Goal: Information Seeking & Learning: Learn about a topic

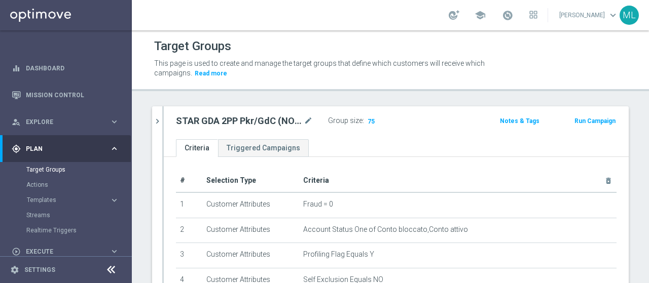
scroll to position [218, 0]
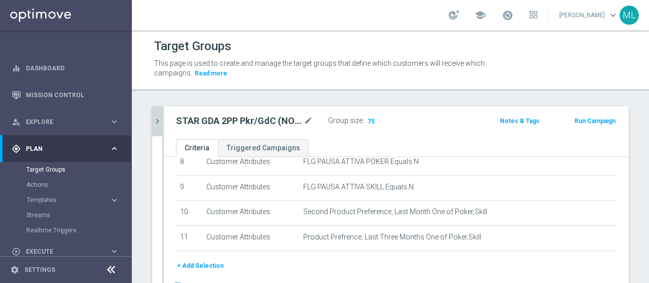
click at [158, 121] on icon "chevron_right" at bounding box center [158, 122] width 10 height 10
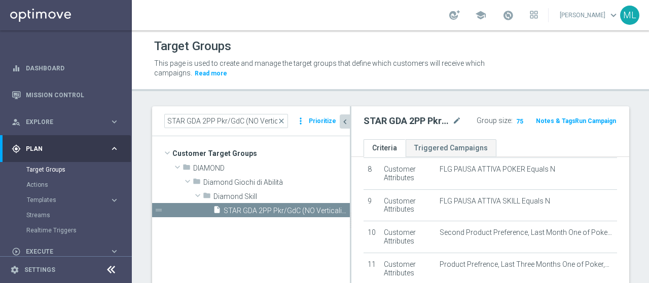
scroll to position [274, 0]
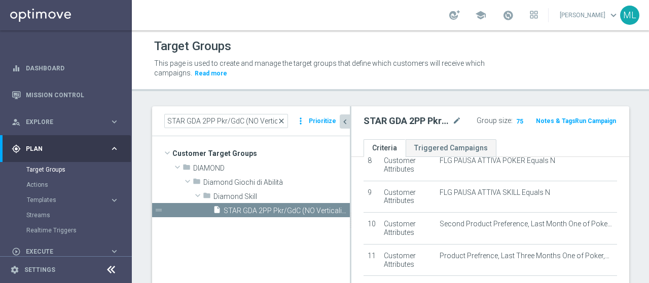
click at [283, 120] on span "close" at bounding box center [281, 121] width 8 height 8
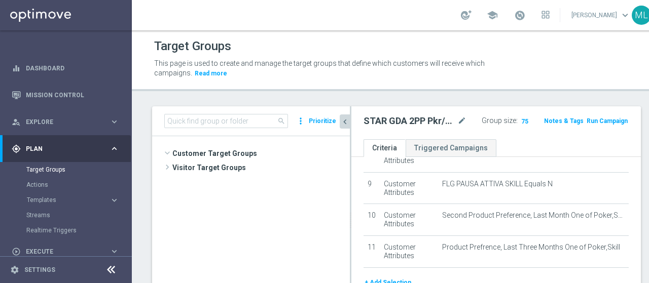
scroll to position [99, 0]
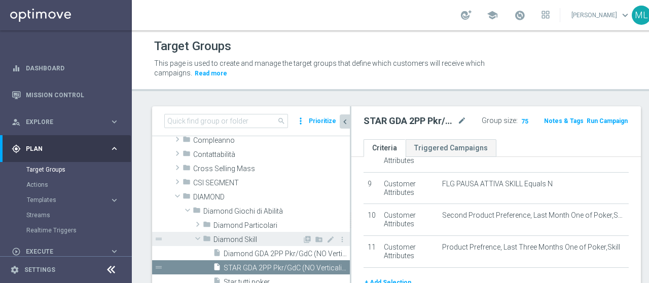
click at [197, 239] on span at bounding box center [198, 239] width 12 height 10
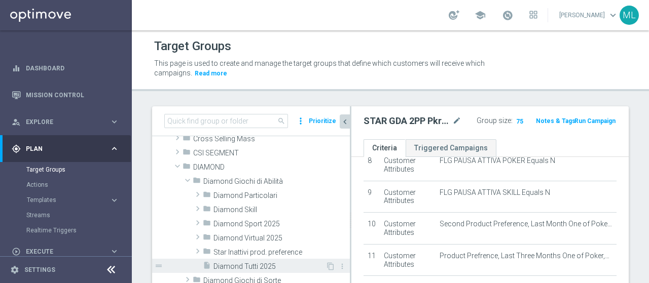
scroll to position [150, 0]
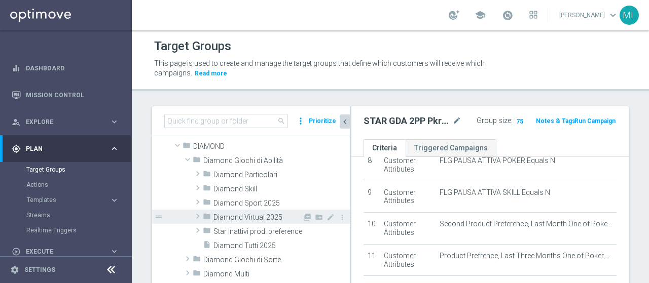
click at [195, 212] on span at bounding box center [198, 216] width 10 height 12
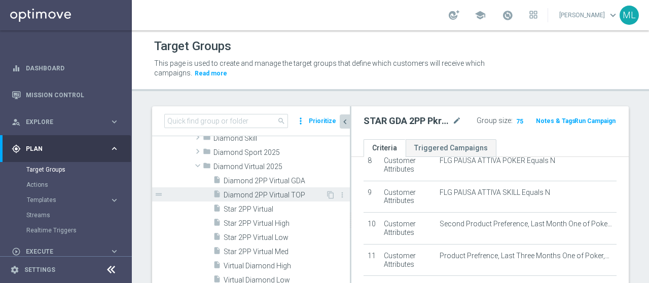
scroll to position [251, 0]
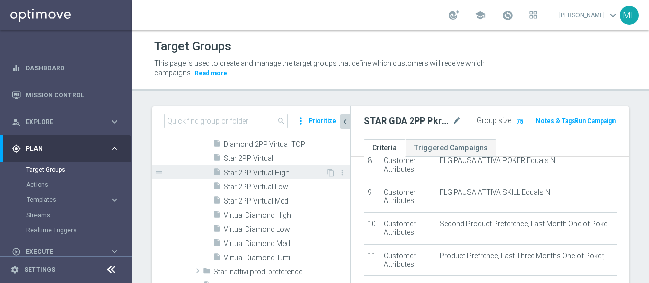
click at [254, 171] on span "Star 2PP Virtual High" at bounding box center [275, 173] width 102 height 9
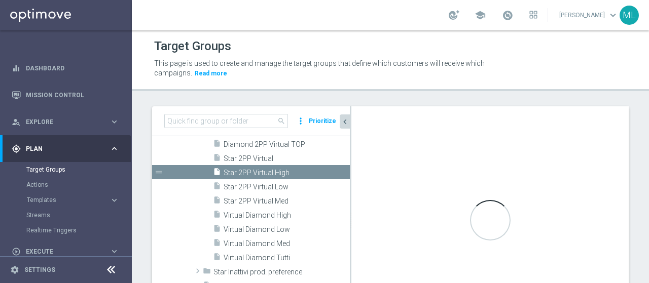
checkbox input "false"
type input "Diamond Virtual 2025"
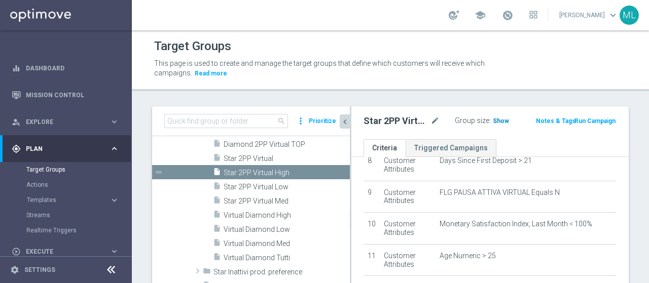
click at [494, 121] on span "Show" at bounding box center [501, 121] width 16 height 7
click at [493, 119] on span "33" at bounding box center [497, 123] width 9 height 10
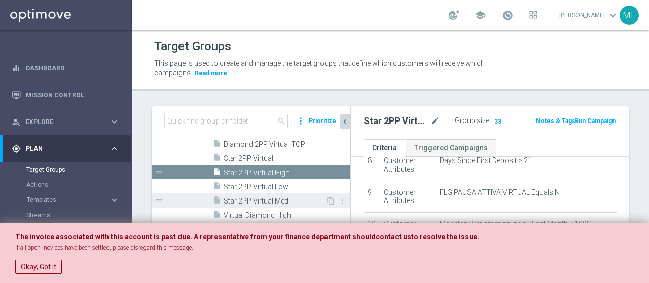
click at [276, 197] on span "Star 2PP Virtual Med" at bounding box center [275, 201] width 102 height 9
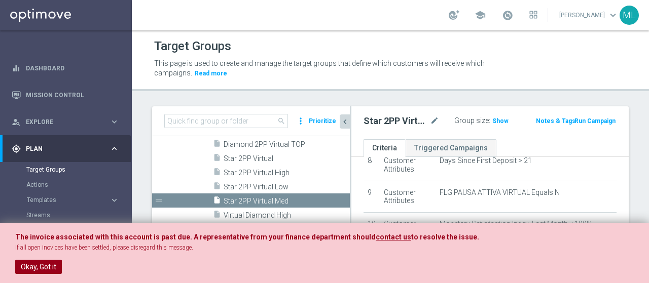
click at [30, 267] on button "Okay, Got it" at bounding box center [38, 267] width 47 height 14
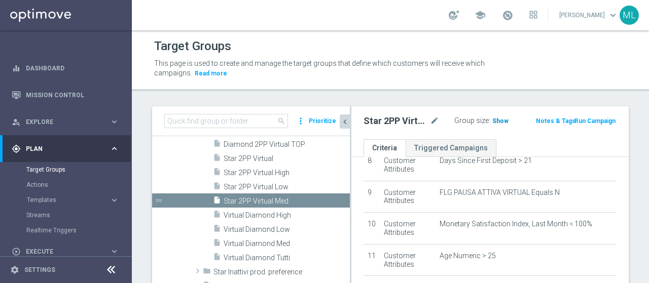
click at [493, 121] on span "Show" at bounding box center [500, 121] width 16 height 7
click at [493, 119] on span "28" at bounding box center [497, 123] width 9 height 10
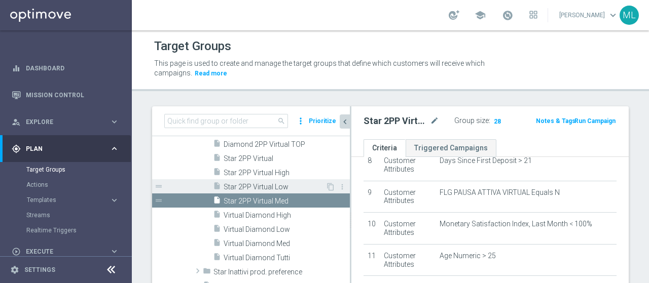
click at [264, 187] on span "Star 2PP Virtual Low" at bounding box center [275, 187] width 102 height 9
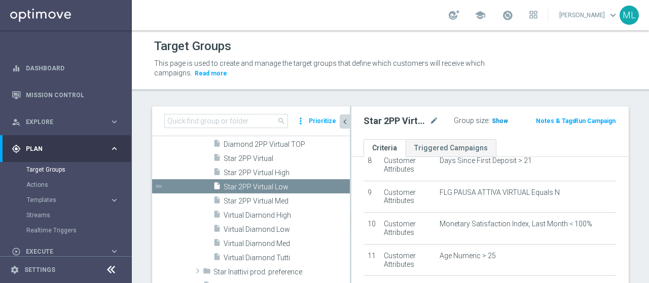
click at [494, 120] on span "Show" at bounding box center [500, 121] width 16 height 7
click at [492, 120] on span "98" at bounding box center [496, 123] width 9 height 10
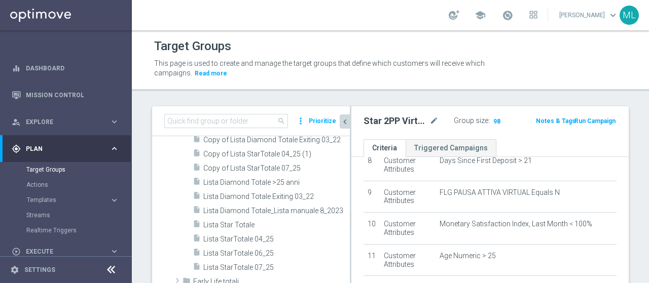
scroll to position [555, 0]
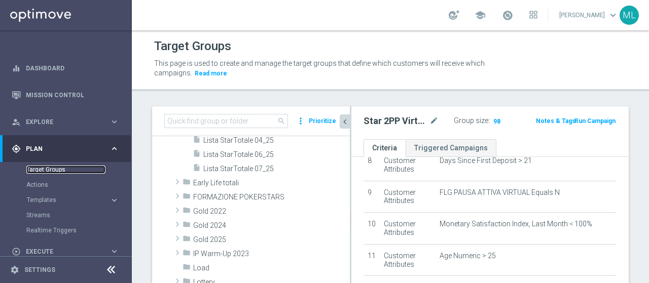
click at [51, 169] on link "Target Groups" at bounding box center [65, 170] width 79 height 8
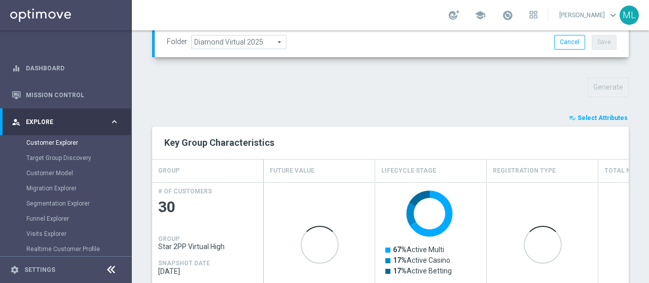
scroll to position [359, 0]
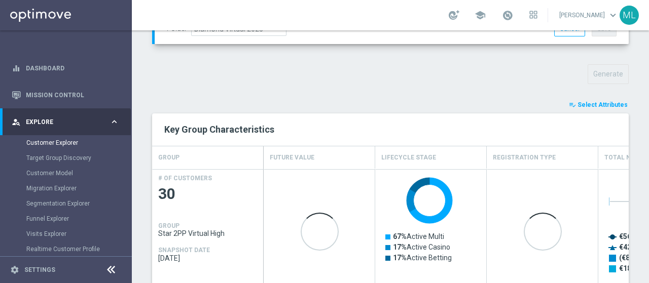
click at [601, 101] on span "Select Attributes" at bounding box center [602, 104] width 50 height 7
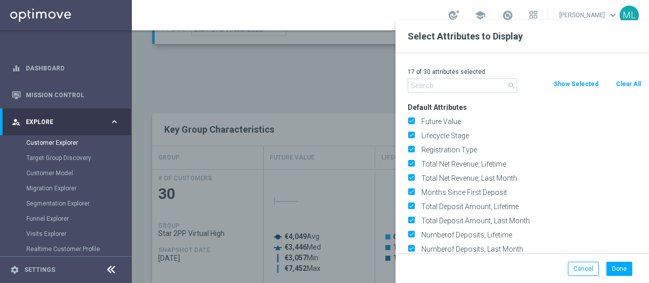
click at [429, 88] on input "text" at bounding box center [462, 86] width 109 height 14
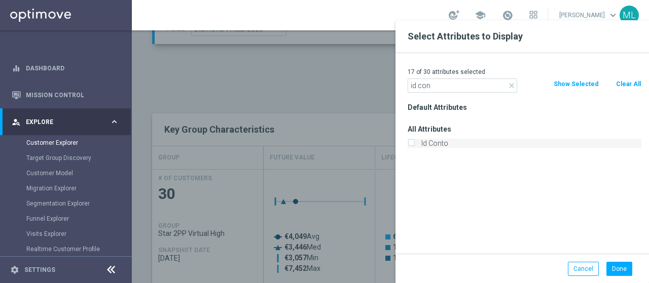
type input "id con"
click at [433, 142] on label "Id Conto" at bounding box center [530, 143] width 224 height 9
click at [414, 142] on input "Id Conto" at bounding box center [411, 144] width 7 height 7
checkbox input "true"
click at [615, 266] on button "Done" at bounding box center [619, 269] width 26 height 14
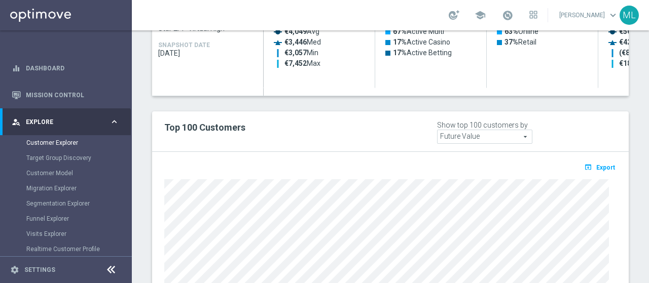
scroll to position [562, 0]
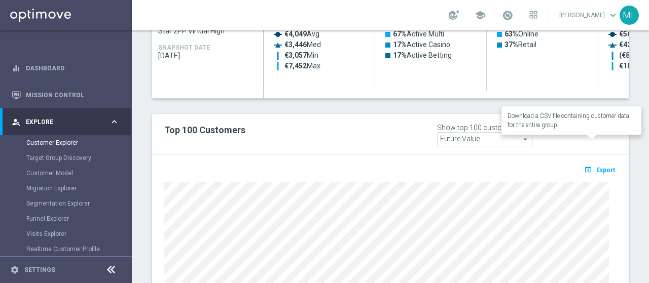
click at [599, 167] on span "Export" at bounding box center [605, 170] width 19 height 7
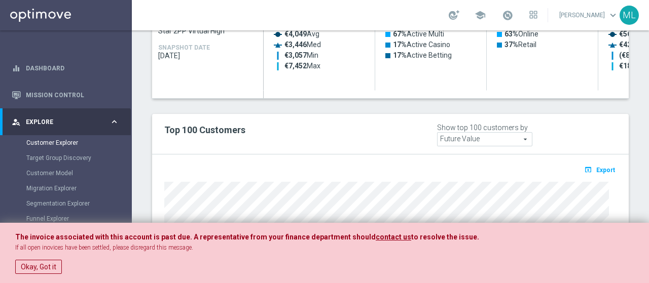
scroll to position [359, 0]
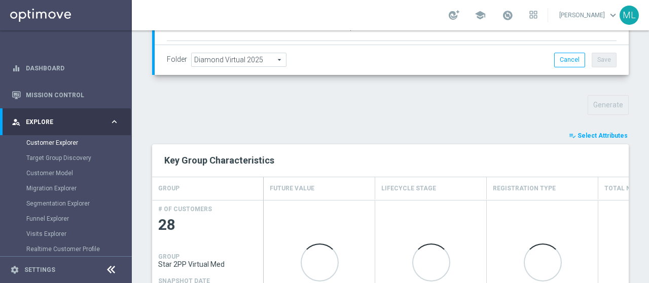
scroll to position [360, 0]
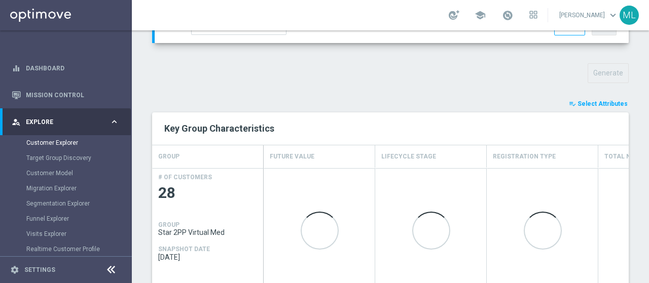
click at [595, 100] on span "Select Attributes" at bounding box center [602, 103] width 50 height 7
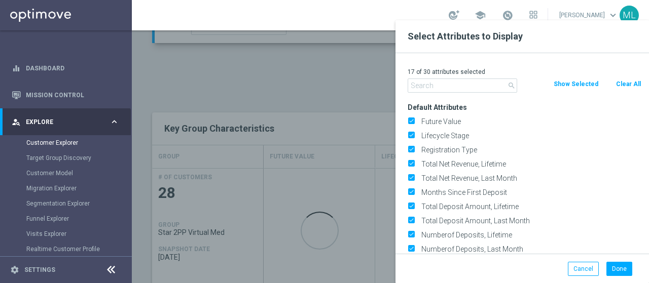
click at [437, 85] on input "text" at bounding box center [462, 86] width 109 height 14
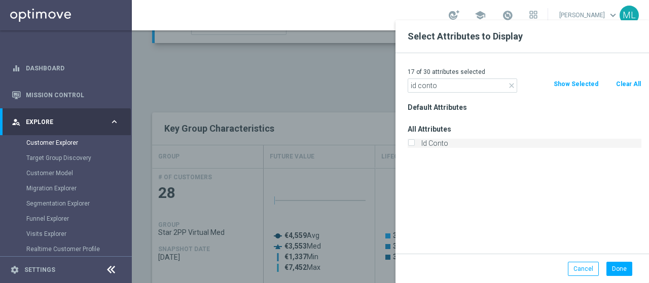
type input "id conto"
click at [410, 144] on input "Id Conto" at bounding box center [411, 144] width 7 height 7
checkbox input "true"
click at [612, 265] on button "Done" at bounding box center [619, 269] width 26 height 14
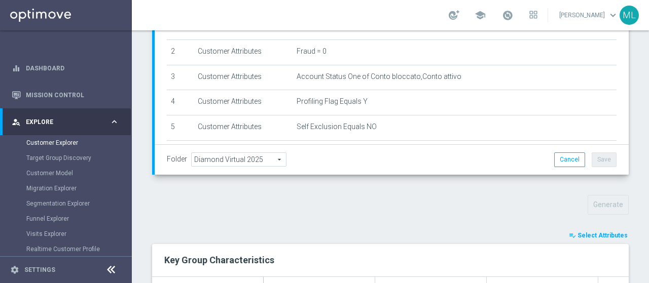
scroll to position [143, 0]
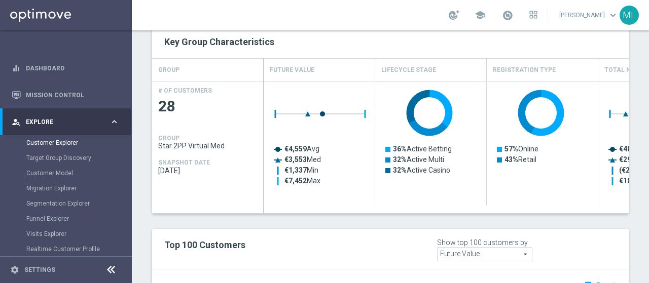
scroll to position [599, 0]
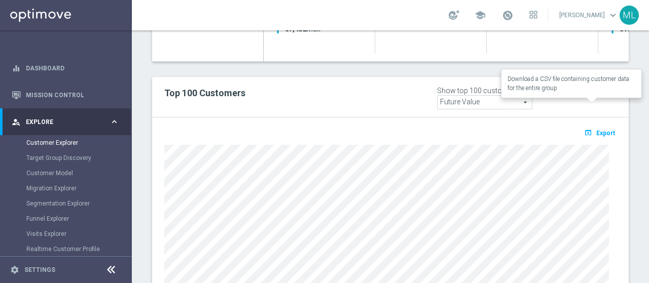
click at [600, 130] on span "Export" at bounding box center [605, 133] width 19 height 7
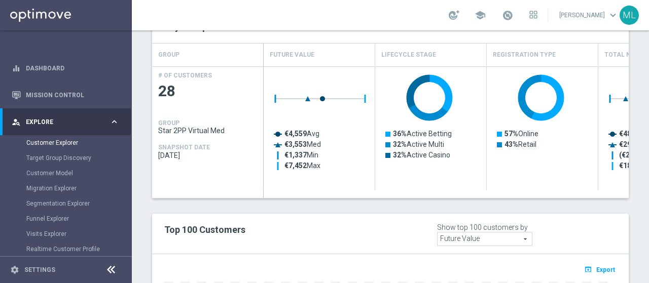
scroll to position [447, 0]
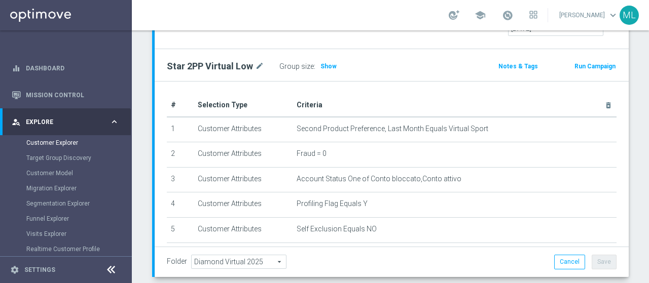
scroll to position [157, 0]
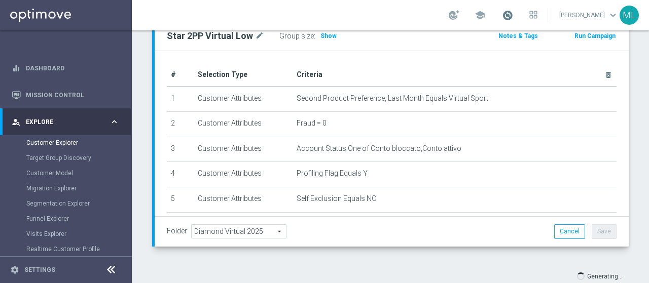
click at [502, 11] on span at bounding box center [507, 15] width 11 height 11
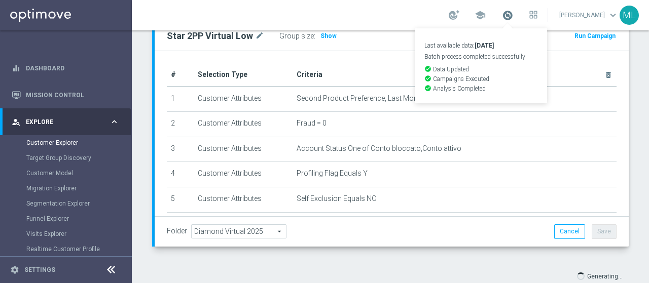
click at [502, 11] on span at bounding box center [507, 15] width 11 height 11
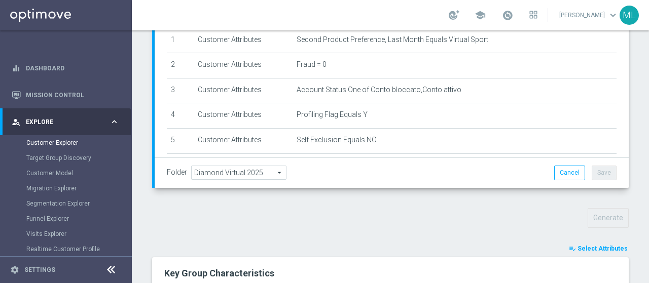
scroll to position [259, 0]
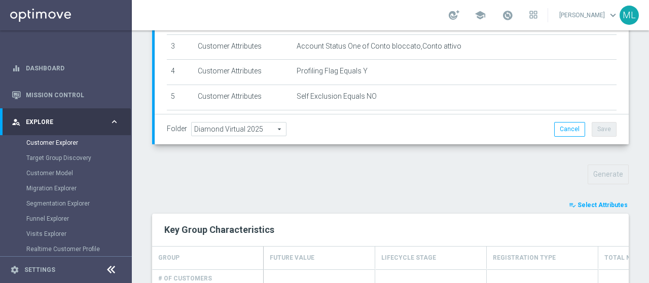
click at [598, 202] on span "Select Attributes" at bounding box center [602, 205] width 50 height 7
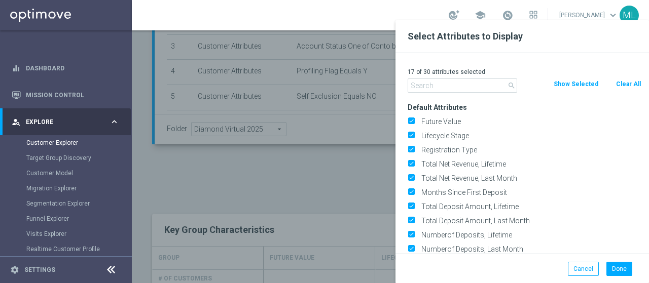
click at [468, 84] on input "text" at bounding box center [462, 86] width 109 height 14
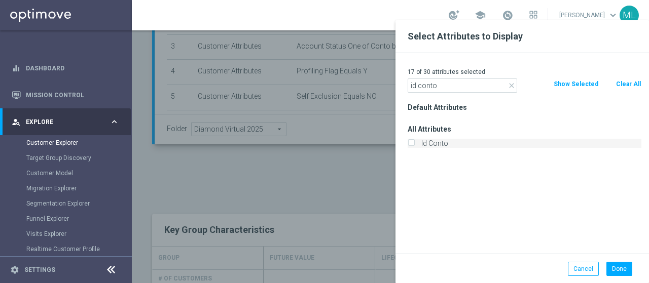
type input "id conto"
click at [412, 145] on input "Id Conto" at bounding box center [411, 144] width 7 height 7
checkbox input "true"
click at [621, 268] on button "Done" at bounding box center [619, 269] width 26 height 14
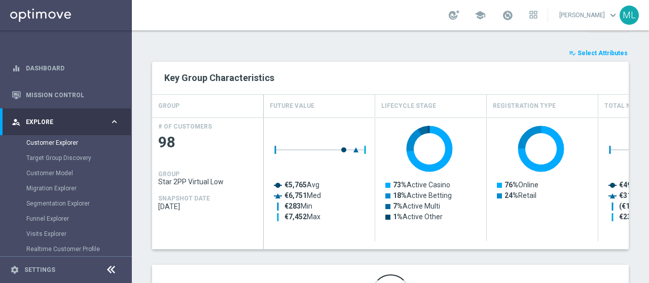
scroll to position [447, 0]
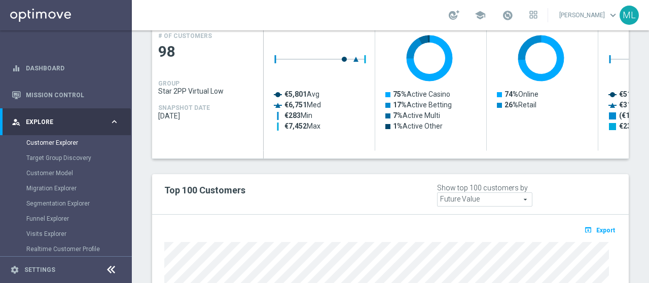
scroll to position [548, 0]
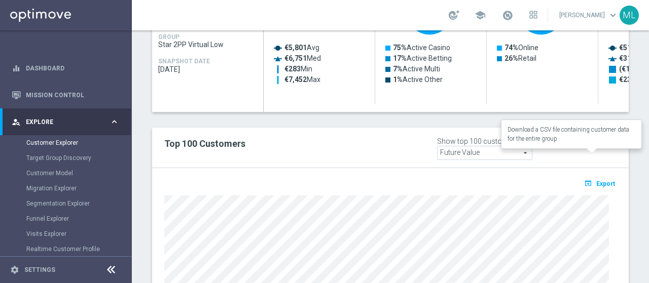
click at [596, 180] on span "Export" at bounding box center [605, 183] width 19 height 7
